Goal: Information Seeking & Learning: Learn about a topic

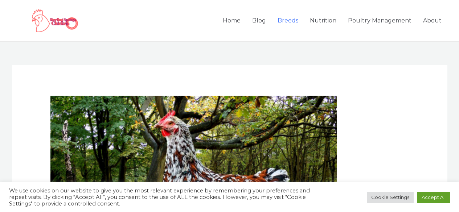
click at [290, 17] on link "Breeds" at bounding box center [288, 20] width 32 height 25
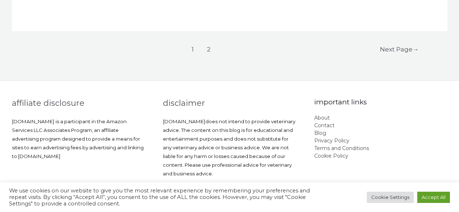
scroll to position [3360, 0]
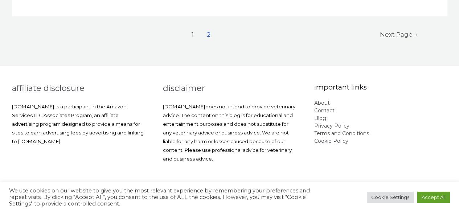
click at [208, 35] on link "2" at bounding box center [208, 35] width 15 height 15
